Goal: Task Accomplishment & Management: Manage account settings

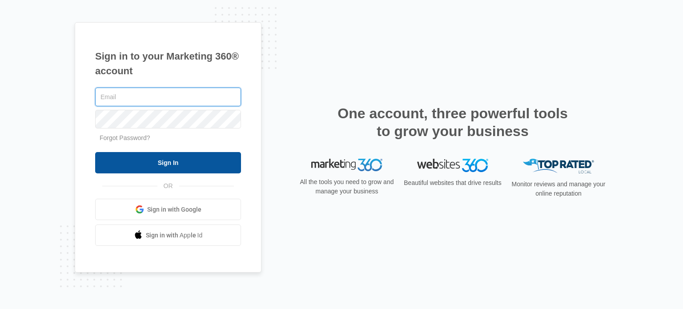
type input "[EMAIL_ADDRESS][DOMAIN_NAME]"
click at [203, 164] on input "Sign In" at bounding box center [168, 162] width 146 height 21
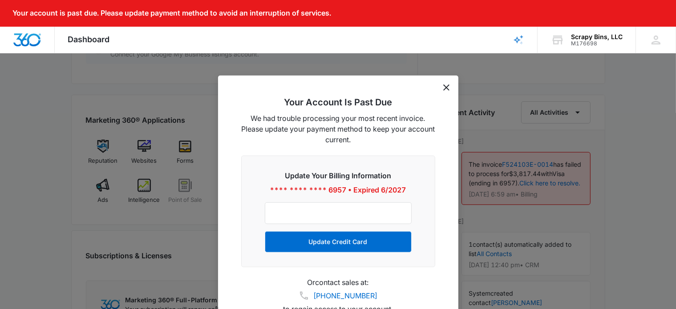
scroll to position [545, 0]
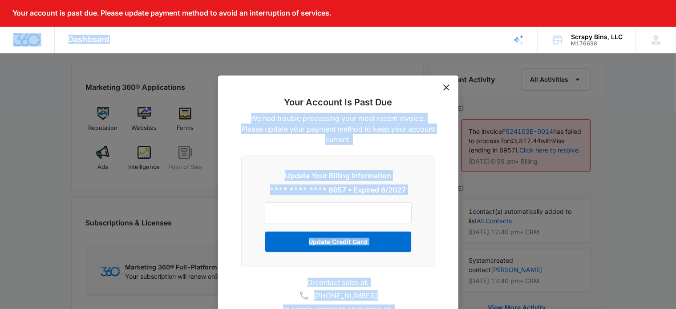
drag, startPoint x: 415, startPoint y: 83, endPoint x: 388, endPoint y: 36, distance: 54.0
click at [388, 36] on nav "Your account is past due. Please update payment method to avoid an interruption…" at bounding box center [338, 26] width 676 height 53
click at [429, 97] on h2 "Your Account Is Past Due" at bounding box center [338, 102] width 194 height 11
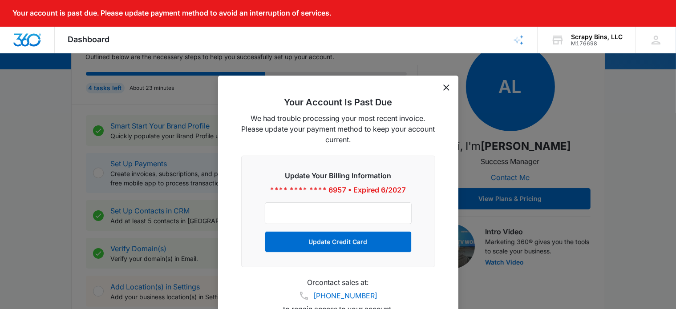
scroll to position [0, 0]
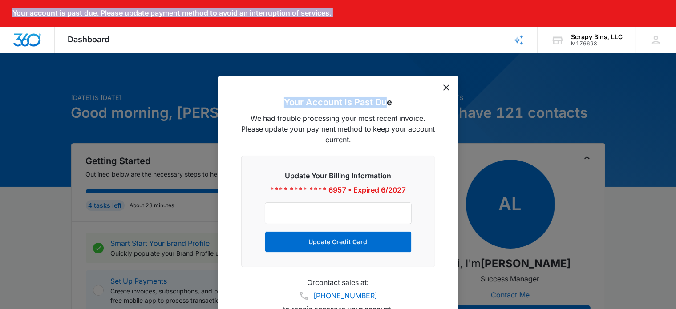
drag, startPoint x: 385, startPoint y: 86, endPoint x: 373, endPoint y: 61, distance: 27.7
click at [373, 53] on nav "Your account is past due. Please update payment method to avoid an interruption…" at bounding box center [338, 26] width 676 height 53
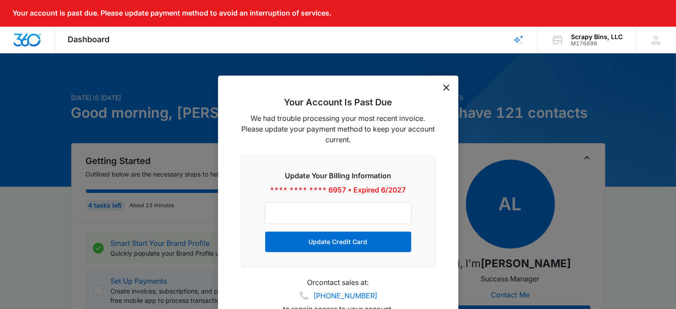
drag, startPoint x: 406, startPoint y: 83, endPoint x: 424, endPoint y: 86, distance: 17.7
click at [407, 83] on div "Your Account Is Past Due We had trouble processing your most recent invoice. Pl…" at bounding box center [338, 204] width 240 height 256
click at [446, 85] on icon "dismiss this dialog" at bounding box center [446, 88] width 6 height 6
